Goal: Transaction & Acquisition: Obtain resource

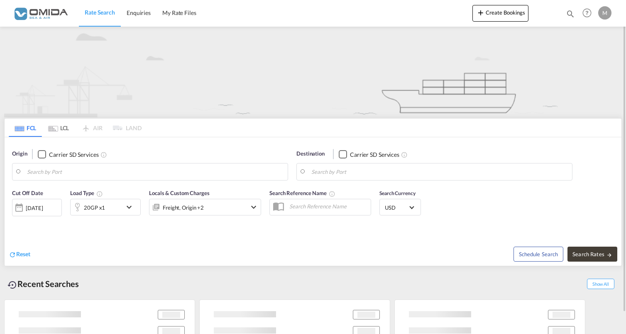
type input "Gdansk, PLGDN"
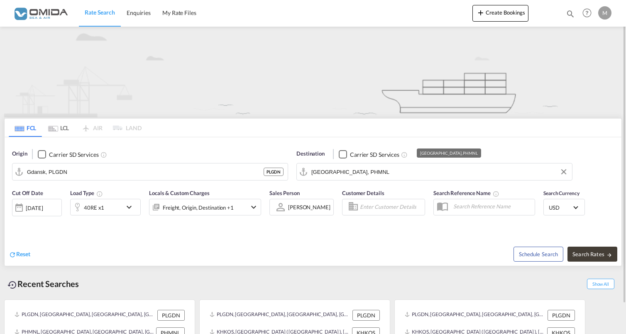
click at [373, 167] on input "[GEOGRAPHIC_DATA], PHMNL" at bounding box center [439, 171] width 257 height 12
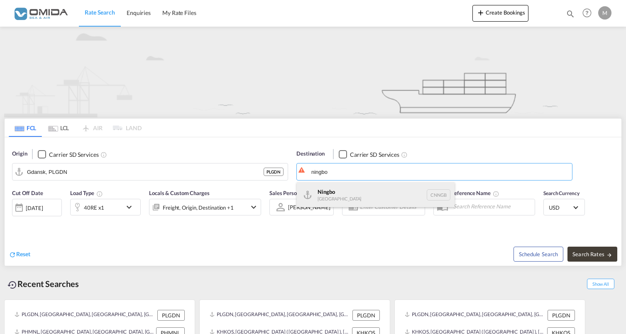
click at [368, 192] on div "Ningbo [GEOGRAPHIC_DATA] CNNGB" at bounding box center [376, 194] width 158 height 25
type input "Ningbo, CNNGB"
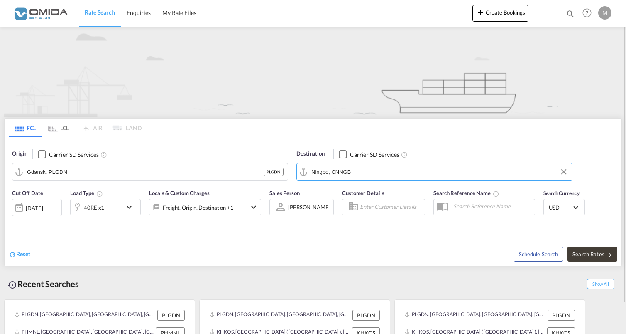
click at [108, 211] on div "40RE x1" at bounding box center [97, 207] width 52 height 17
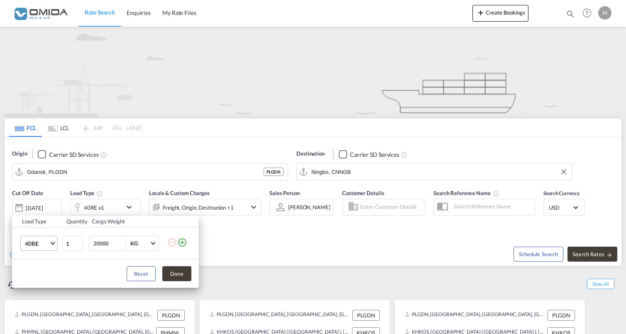
click at [48, 239] on md-select-value "40RE" at bounding box center [40, 243] width 33 height 14
click at [34, 204] on div "40HC" at bounding box center [32, 204] width 15 height 8
click at [173, 281] on div "Reset Done" at bounding box center [105, 273] width 187 height 28
click at [174, 277] on button "Done" at bounding box center [176, 273] width 29 height 15
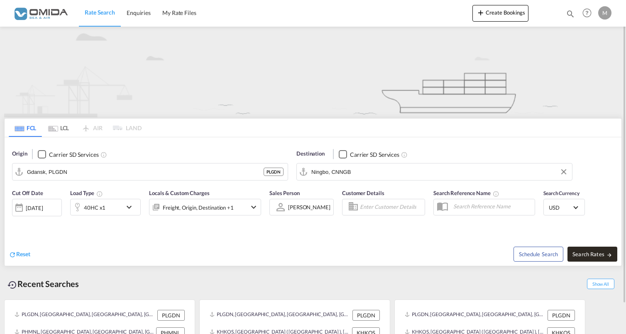
click at [592, 253] on span "Search Rates" at bounding box center [593, 253] width 40 height 7
type input "PLGDN to CNNGB / [DATE]"
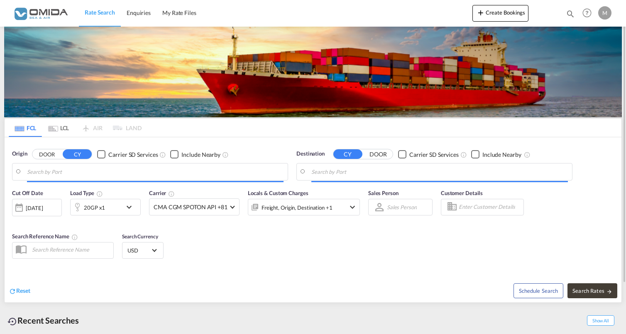
type input "Gdansk, PLGDN"
type input "Ningbo, CNNGB"
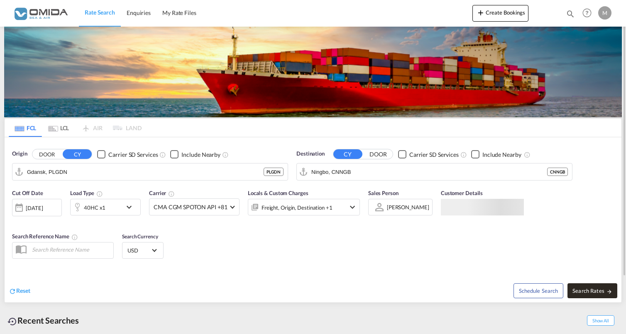
click at [592, 292] on span "Search Rates" at bounding box center [593, 290] width 40 height 7
type input "PLGDN to CNNGB / [DATE]"
